Goal: Information Seeking & Learning: Learn about a topic

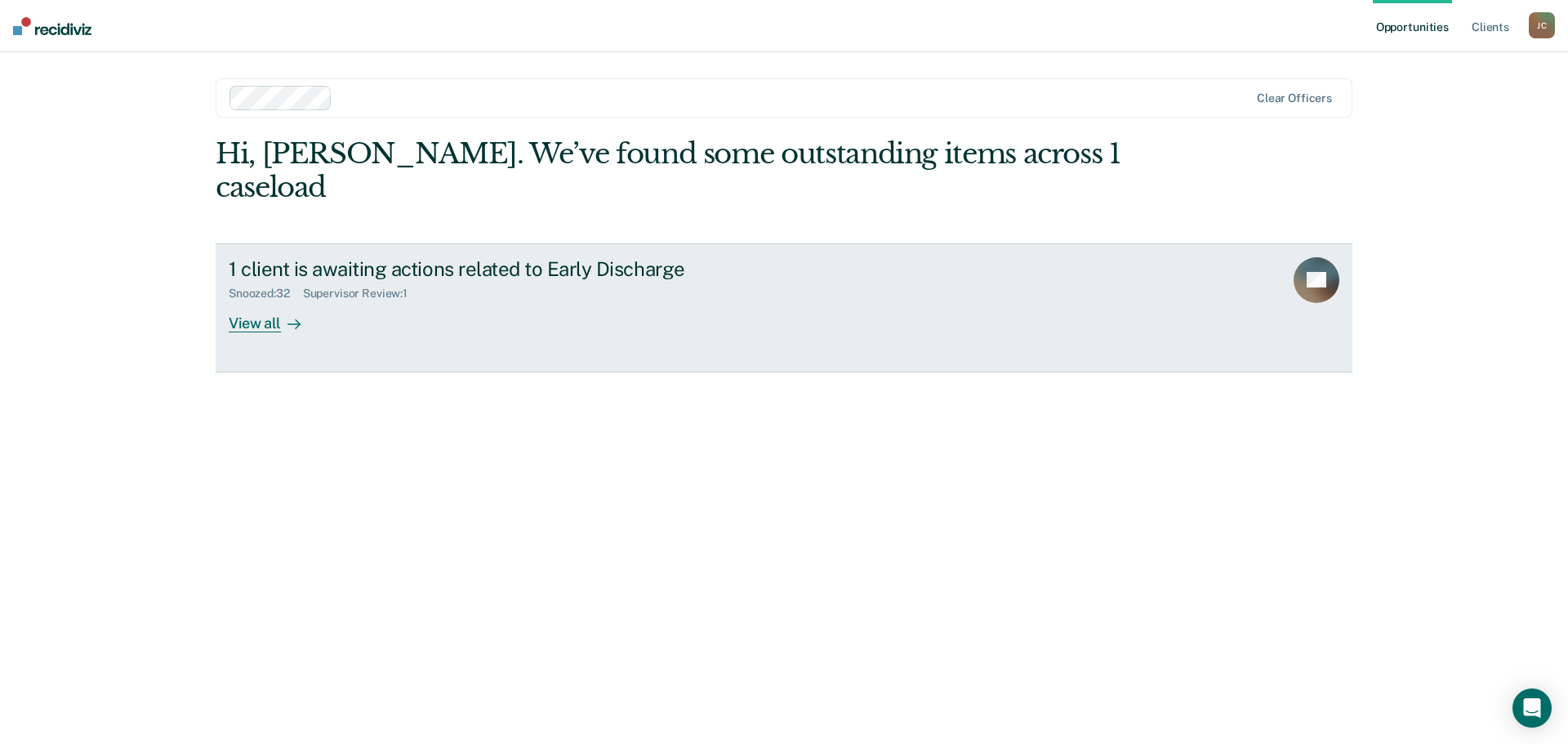
click at [251, 300] on div "View all" at bounding box center [275, 316] width 92 height 32
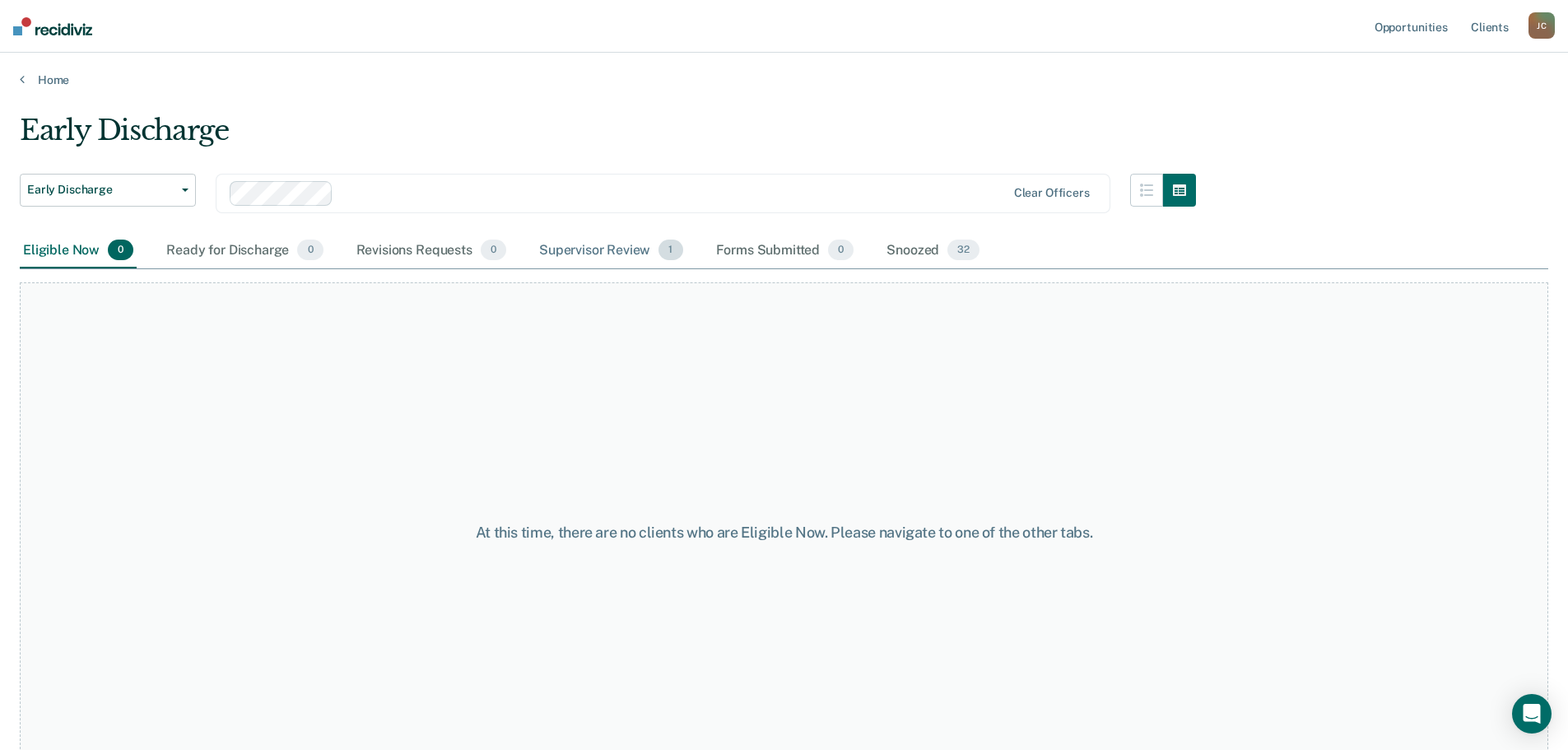
click at [600, 252] on div "Supervisor Review 1" at bounding box center [611, 251] width 150 height 37
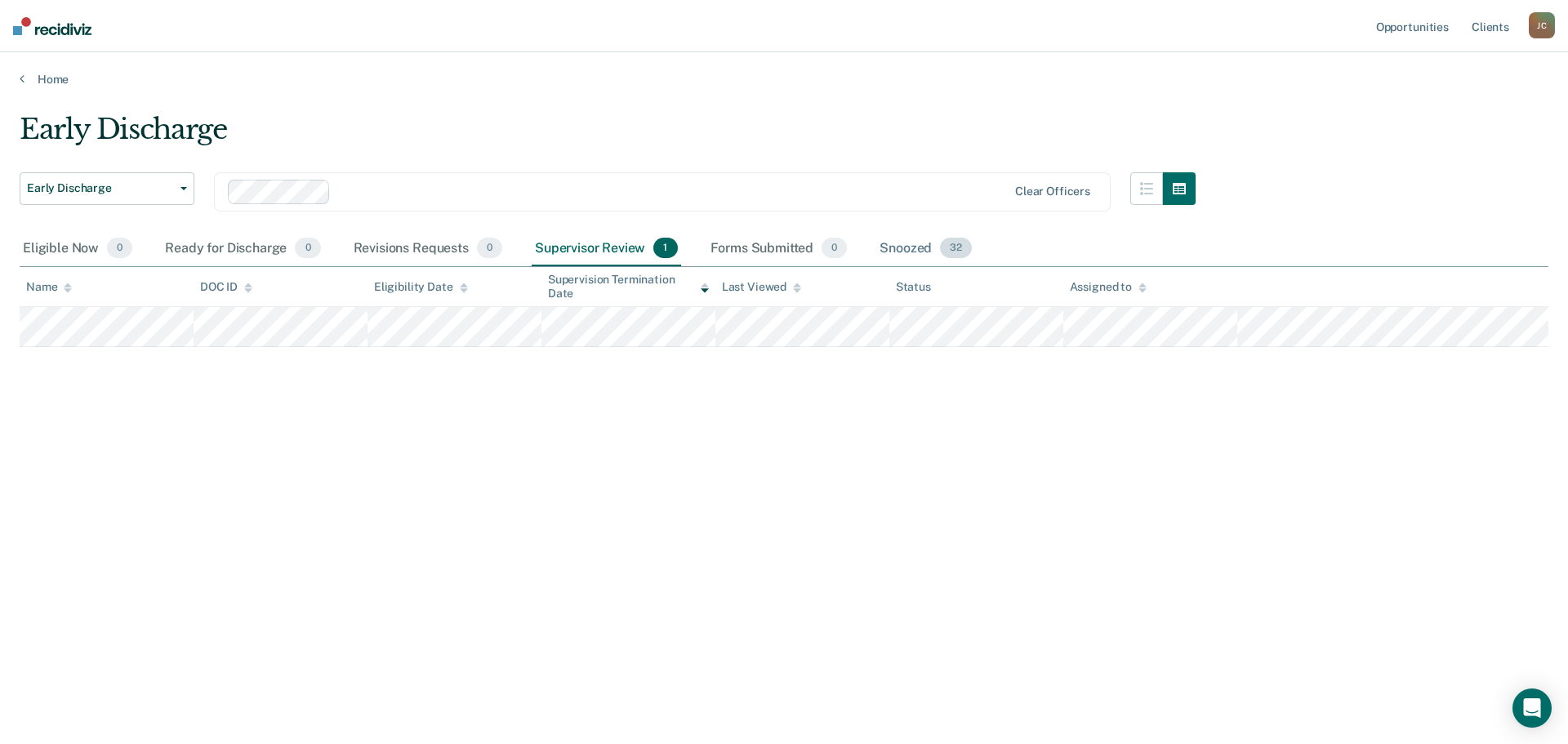
click at [918, 248] on div "Snoozed 32" at bounding box center [926, 249] width 99 height 36
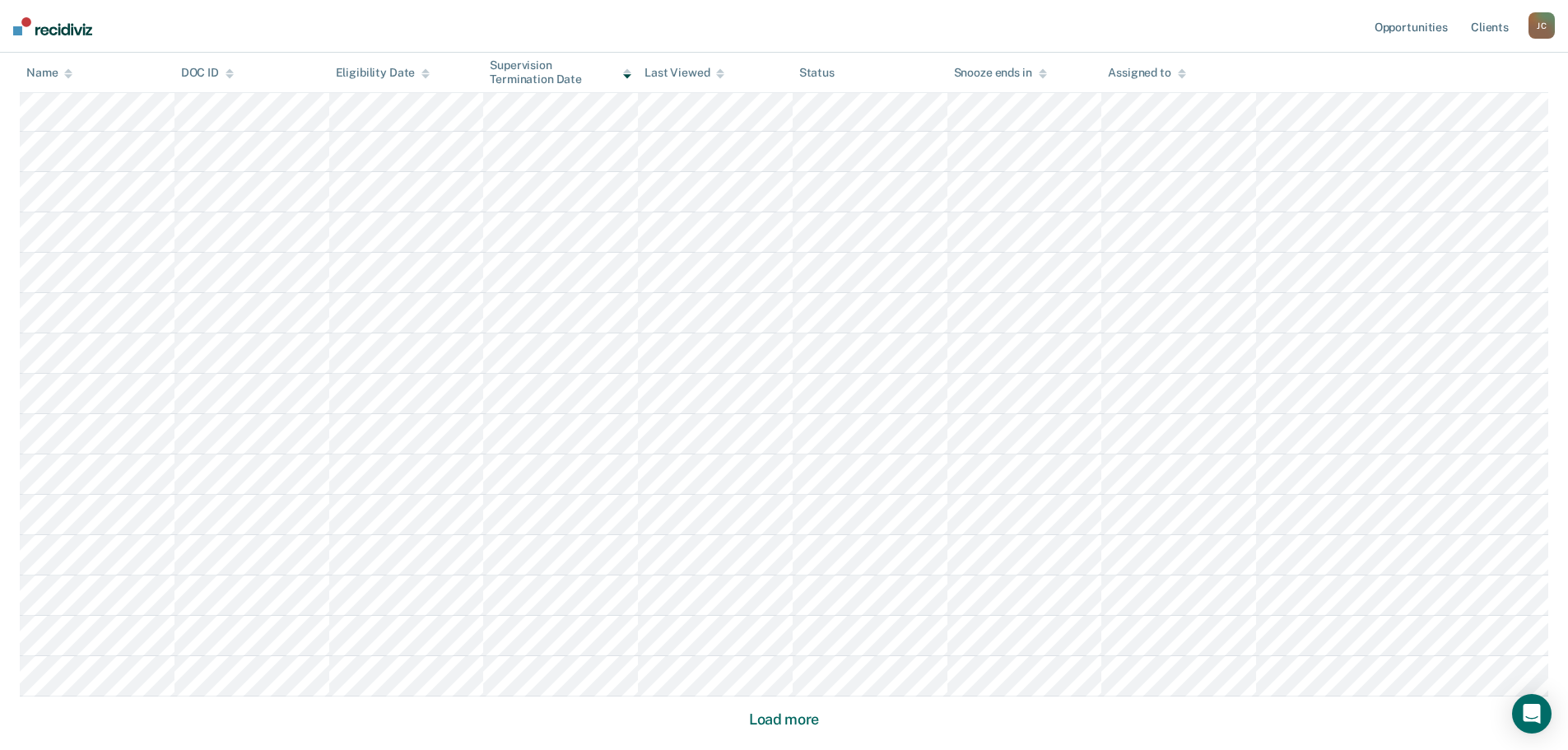
scroll to position [906, 0]
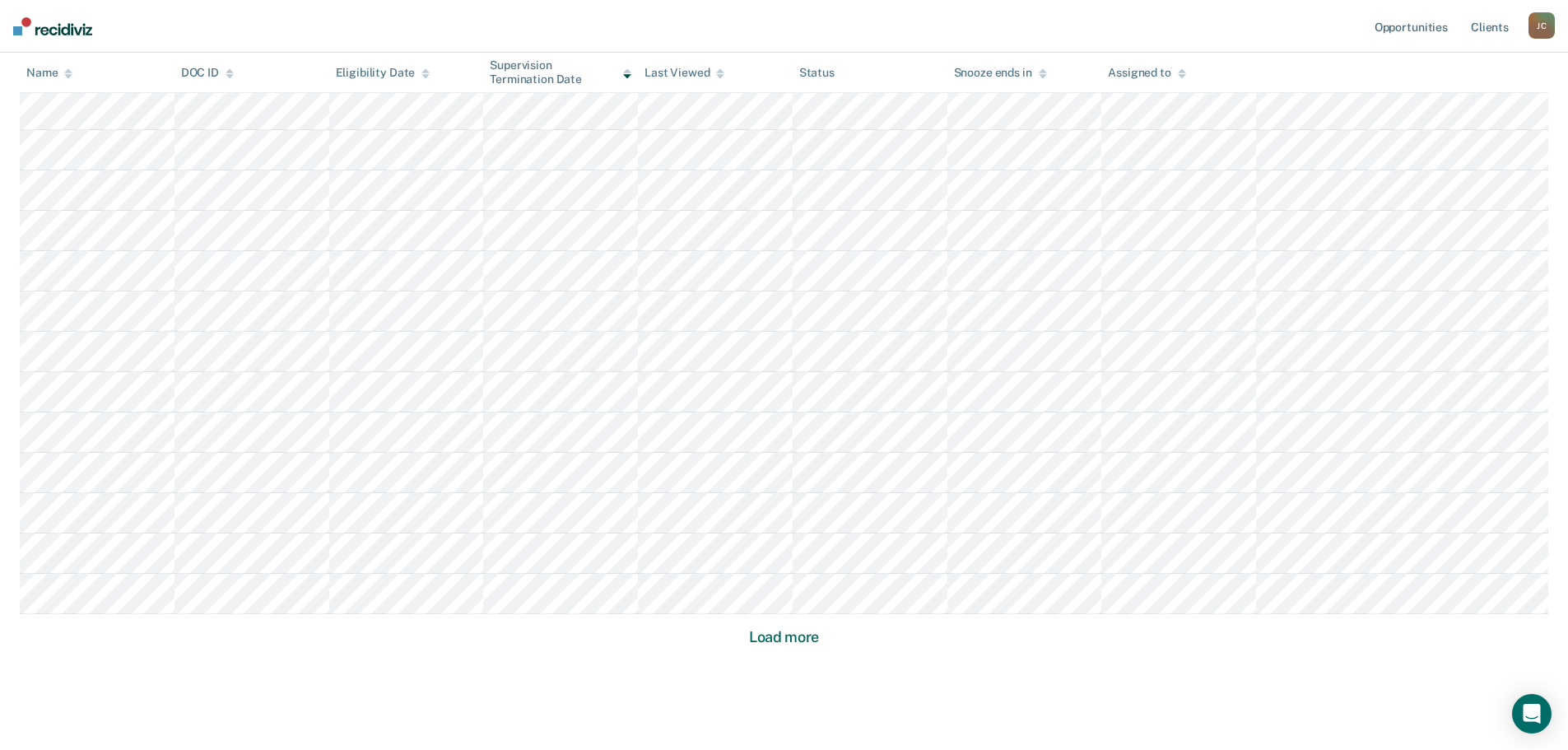
click at [776, 642] on button "Load more" at bounding box center [784, 637] width 80 height 20
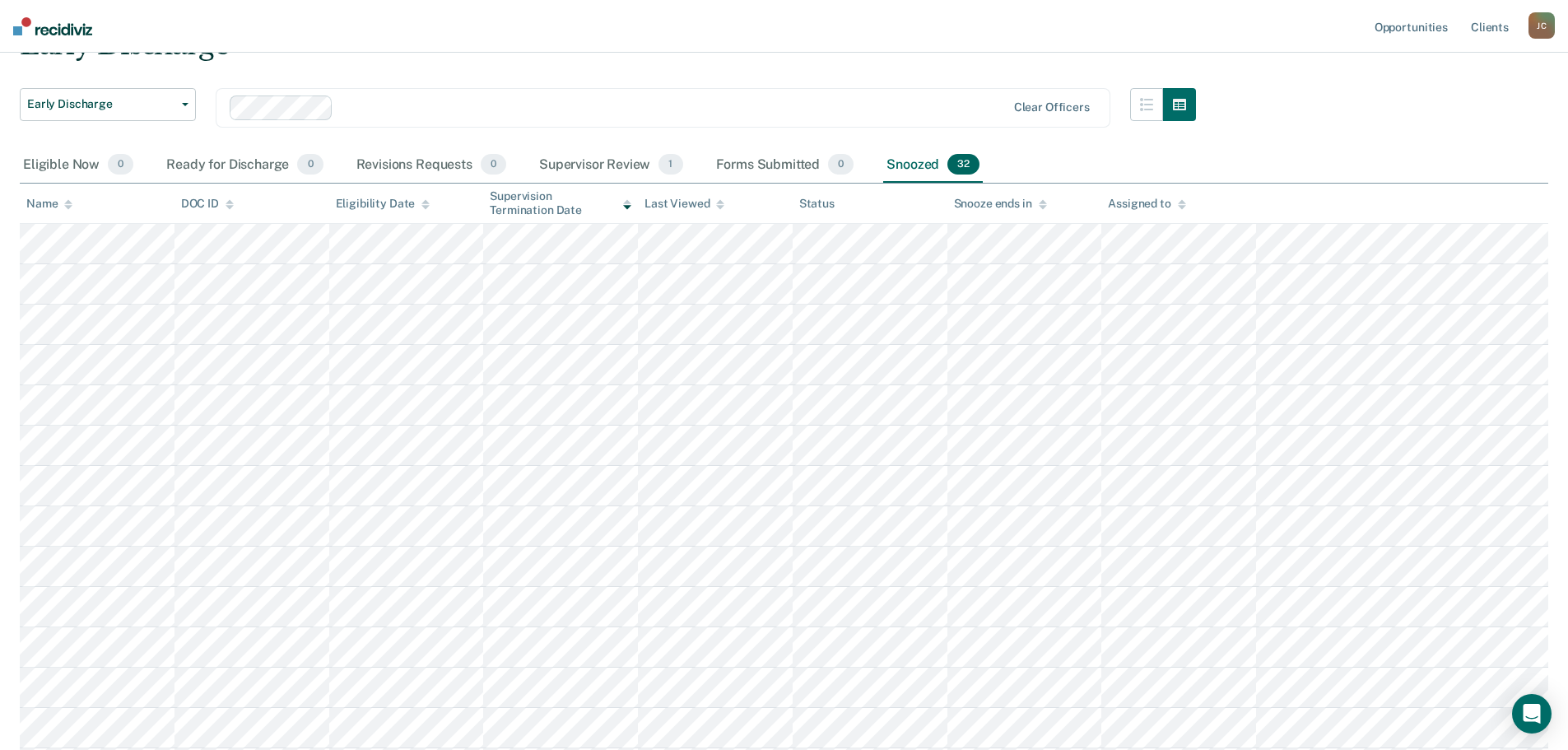
scroll to position [63, 0]
